Goal: Transaction & Acquisition: Purchase product/service

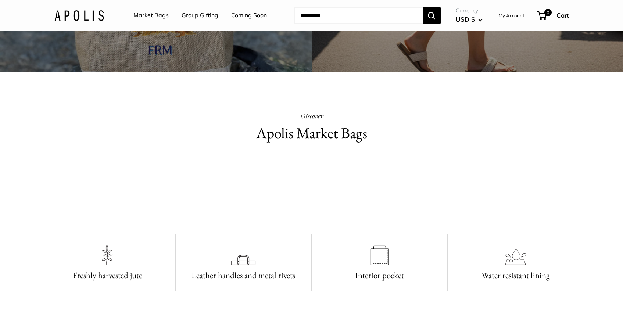
scroll to position [274, 0]
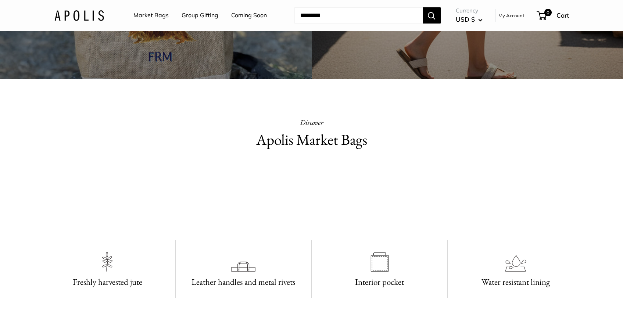
click at [139, 15] on link "Market Bags" at bounding box center [150, 15] width 35 height 11
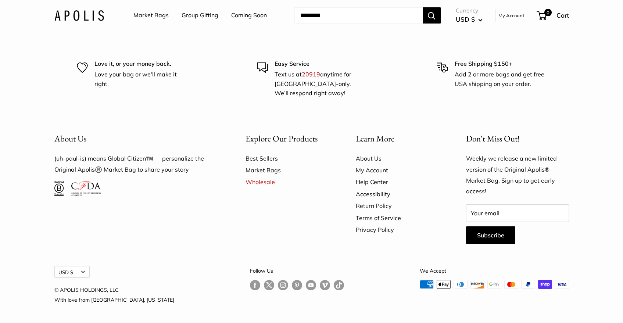
scroll to position [1837, 0]
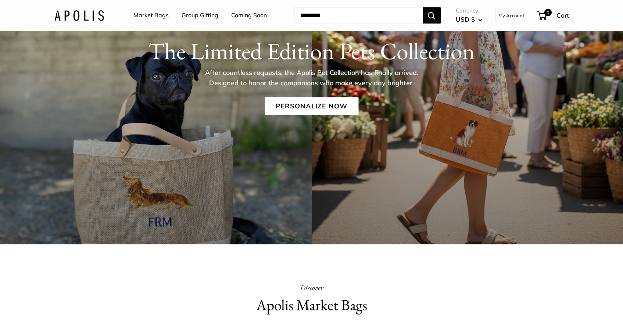
scroll to position [94, 0]
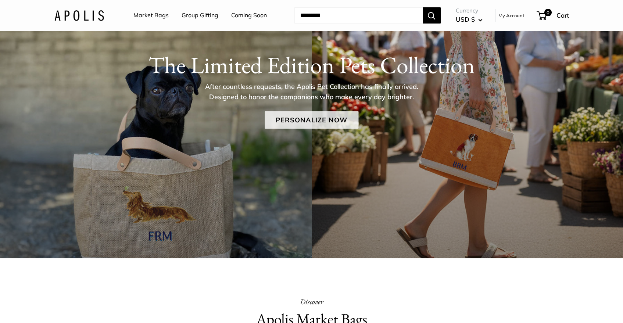
click at [323, 114] on link "Personalize Now" at bounding box center [312, 120] width 94 height 18
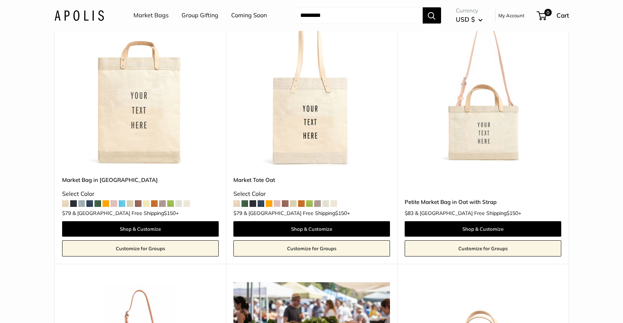
scroll to position [1968, 0]
